Goal: Book appointment/travel/reservation

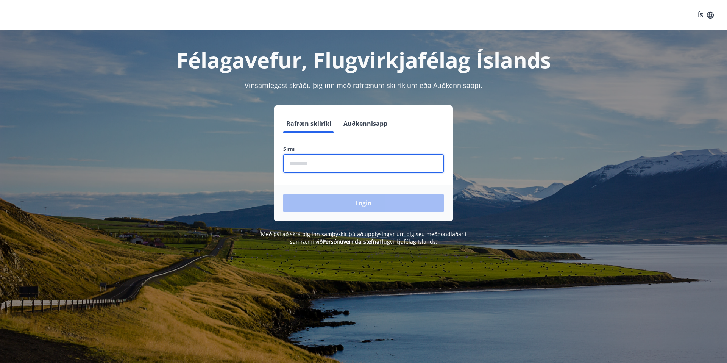
click at [322, 163] on input "phone" at bounding box center [363, 163] width 160 height 19
type input "********"
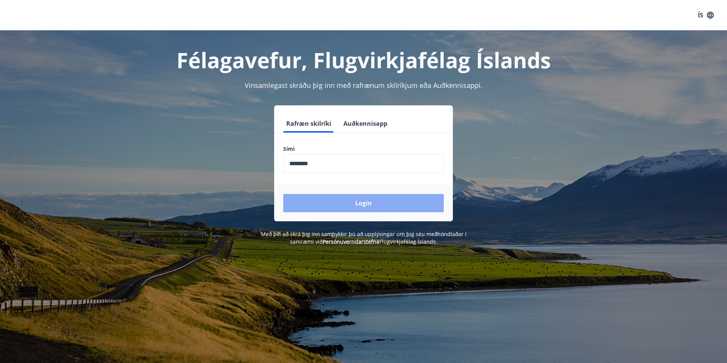
click at [383, 200] on button "Login" at bounding box center [363, 203] width 160 height 18
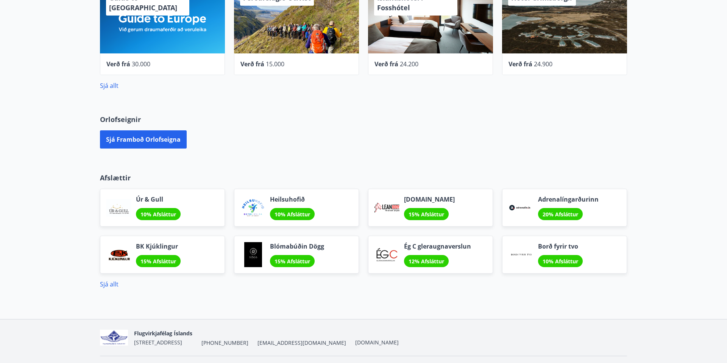
scroll to position [364, 0]
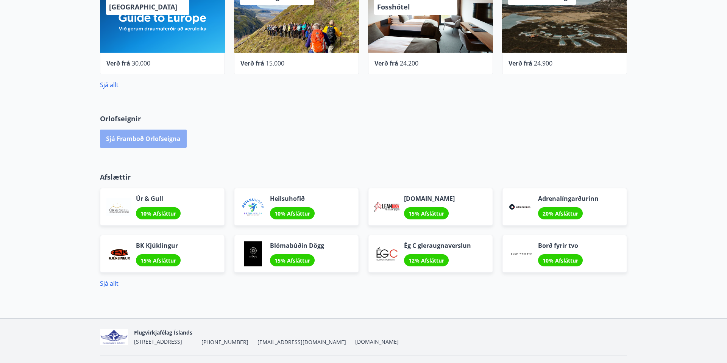
click at [149, 138] on button "Sjá framboð orlofseigna" at bounding box center [143, 138] width 87 height 18
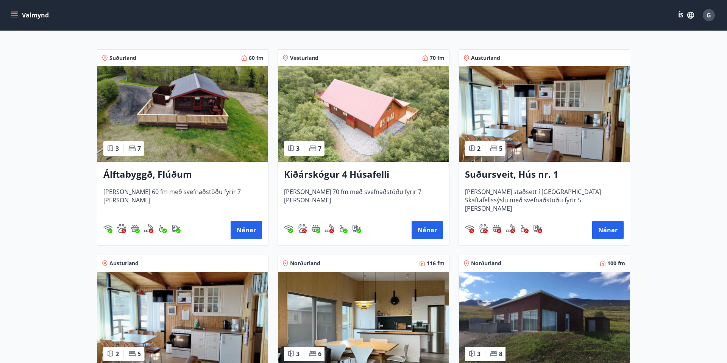
scroll to position [121, 0]
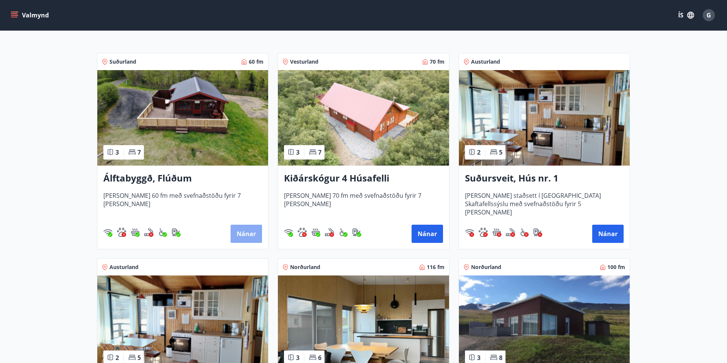
click at [244, 232] on button "Nánar" at bounding box center [245, 233] width 31 height 18
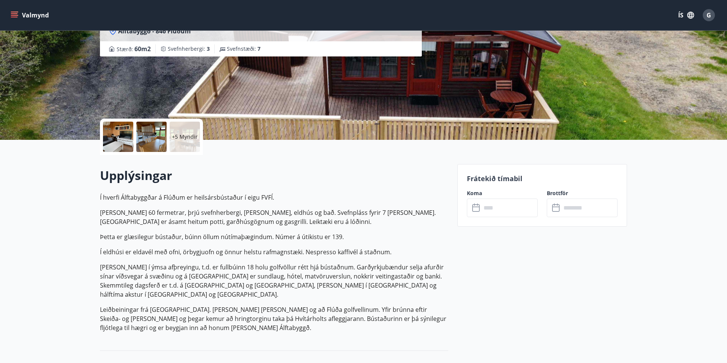
scroll to position [87, 0]
click at [489, 209] on input "text" at bounding box center [509, 208] width 56 height 19
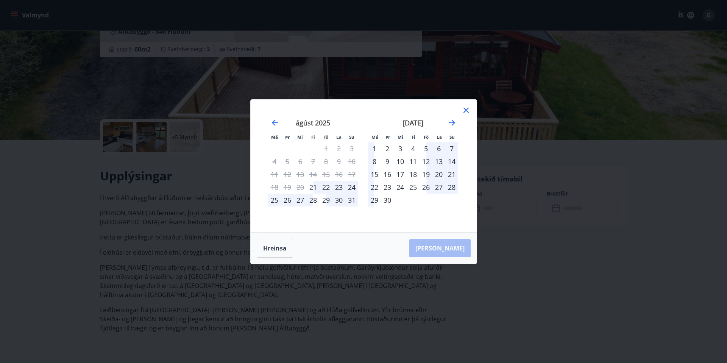
click at [426, 148] on div "5" at bounding box center [425, 148] width 13 height 13
click at [439, 148] on div "6" at bounding box center [438, 148] width 13 height 13
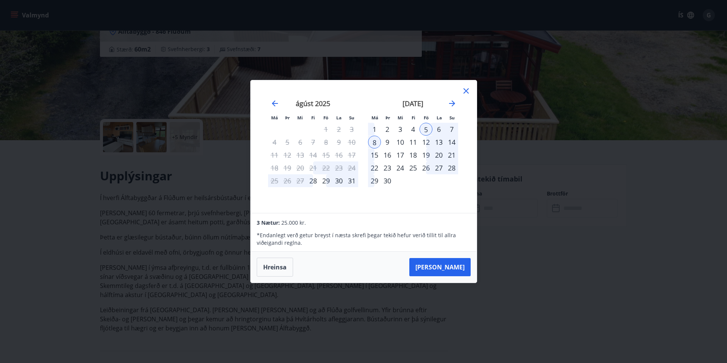
click at [439, 129] on div "6" at bounding box center [438, 129] width 13 height 13
click at [277, 270] on button "Hreinsa" at bounding box center [275, 266] width 36 height 19
